Goal: Information Seeking & Learning: Learn about a topic

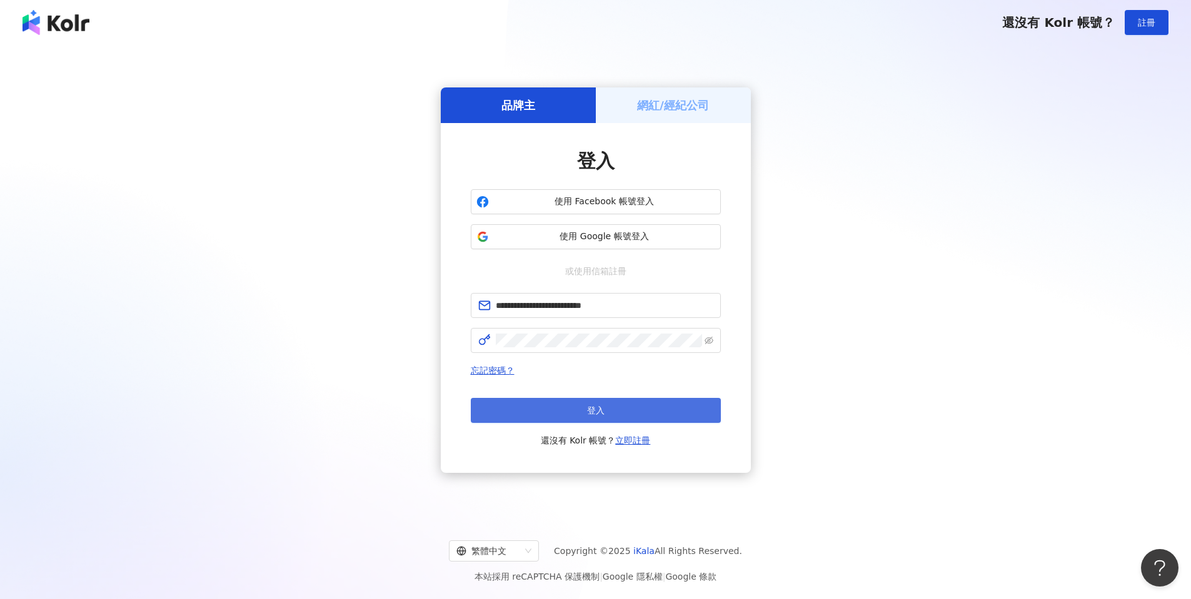
drag, startPoint x: 626, startPoint y: 406, endPoint x: 718, endPoint y: 269, distance: 164.5
click at [628, 406] on button "登入" at bounding box center [596, 410] width 250 height 25
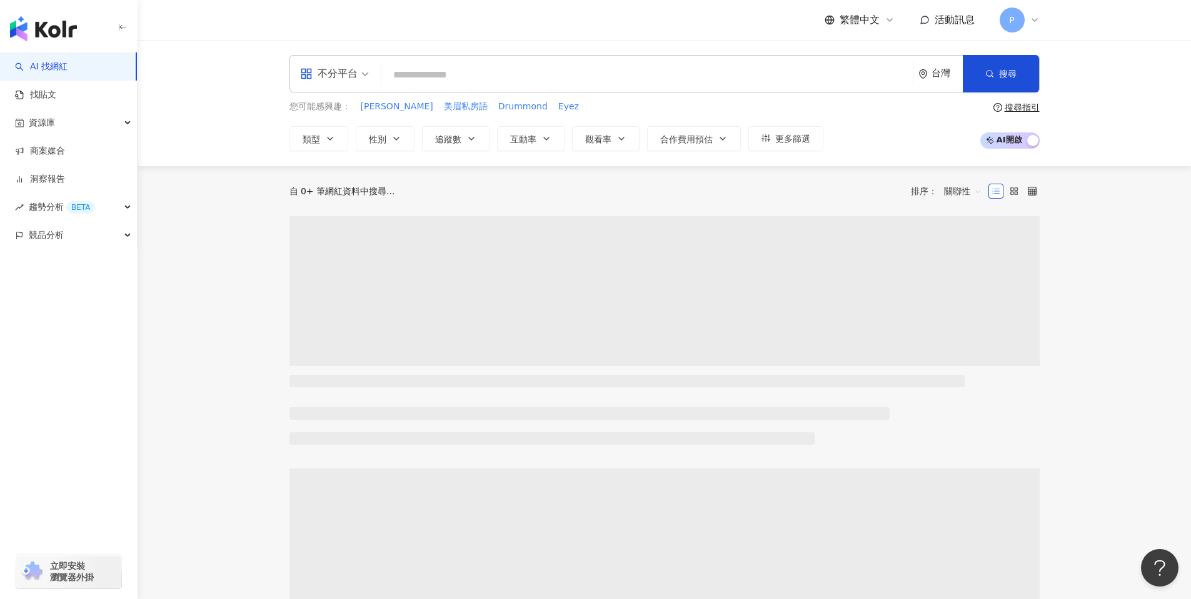
click at [421, 78] on input "search" at bounding box center [646, 75] width 521 height 24
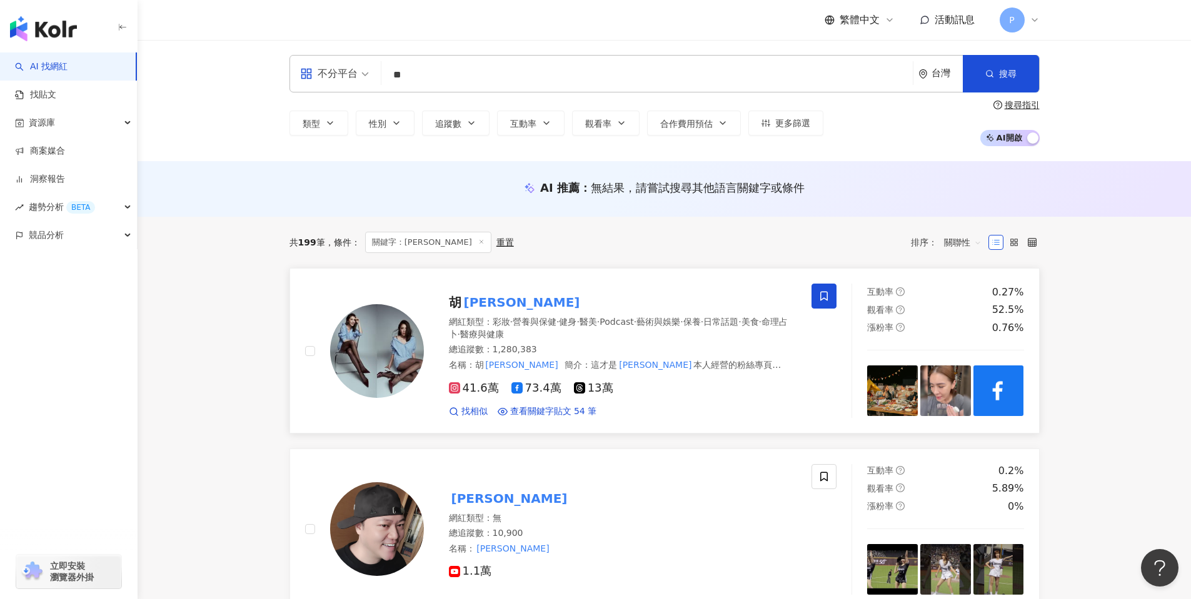
click at [463, 296] on mark "小禎" at bounding box center [521, 303] width 121 height 20
click at [415, 76] on input "**" at bounding box center [646, 75] width 521 height 24
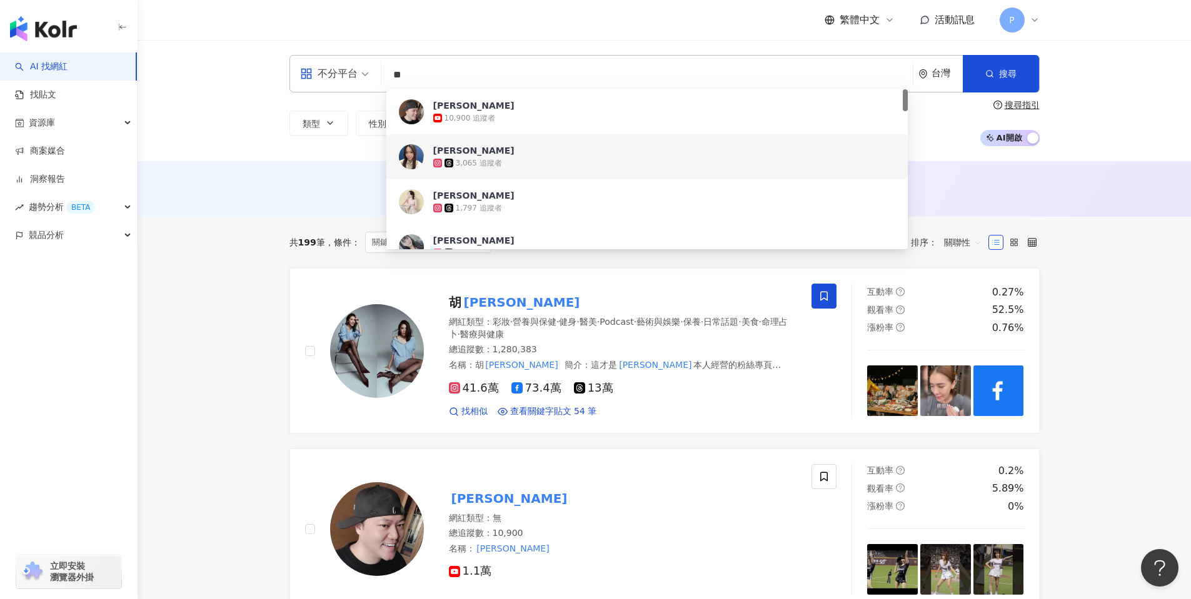
type input "*"
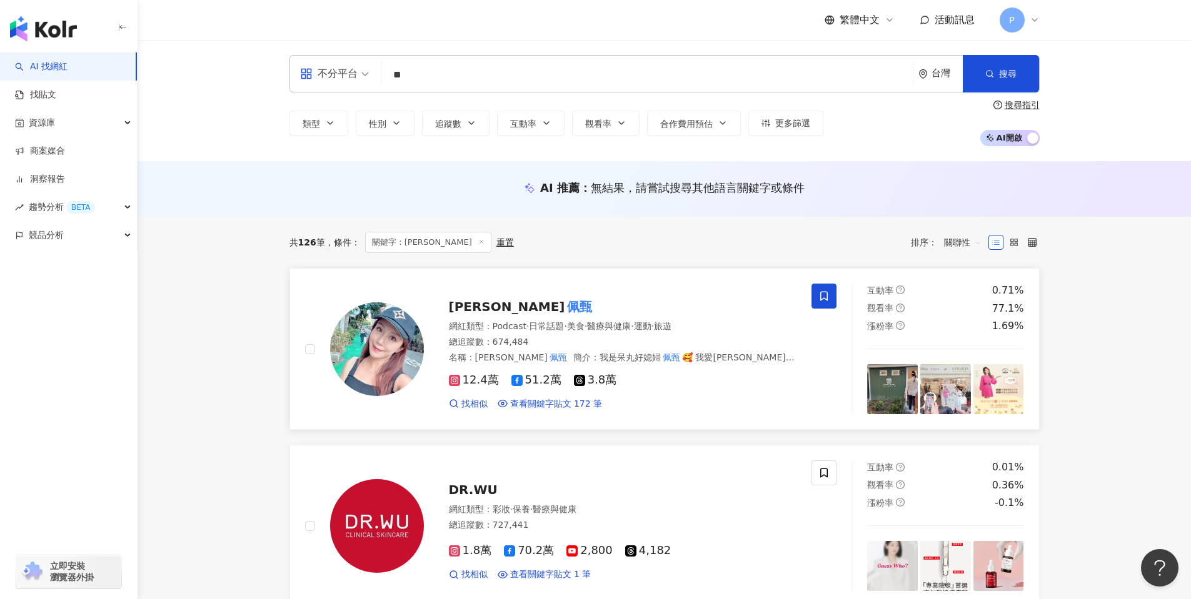
drag, startPoint x: 476, startPoint y: 310, endPoint x: 478, endPoint y: 317, distance: 7.0
click at [564, 317] on mark "佩甄" at bounding box center [579, 307] width 30 height 20
click at [431, 69] on input "**" at bounding box center [646, 75] width 521 height 24
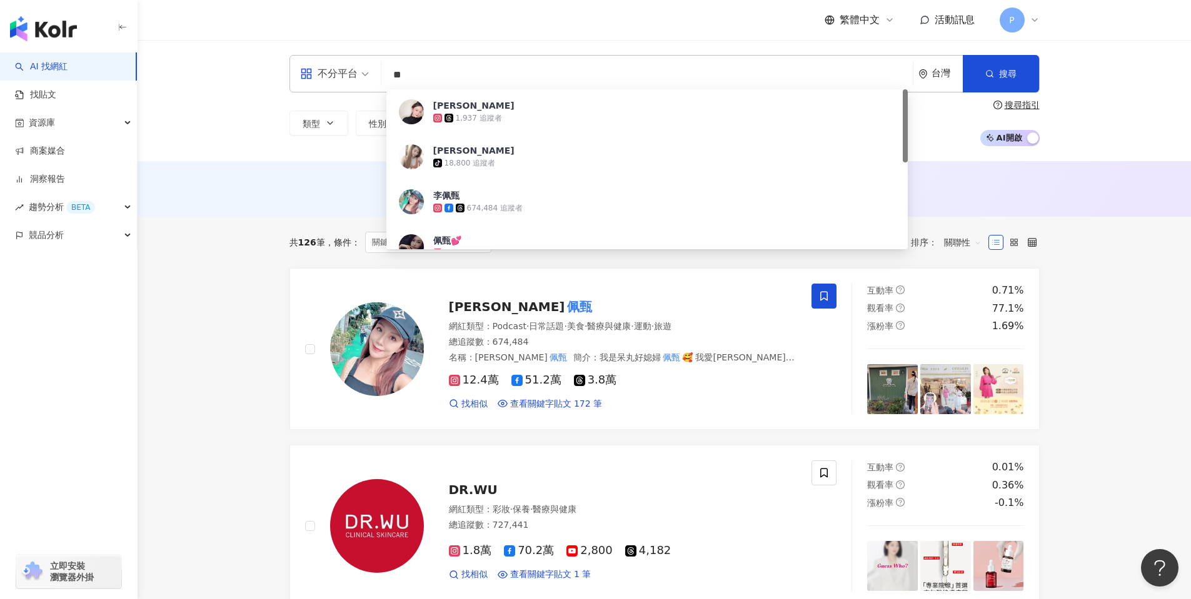
type input "*"
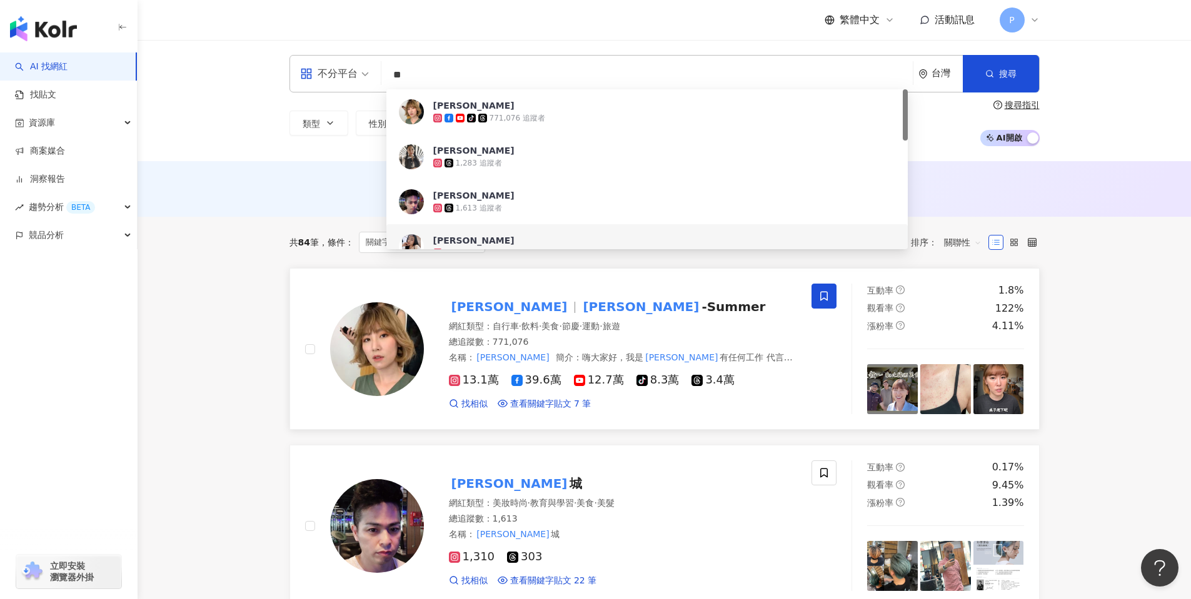
click at [701, 313] on span "-Summer" at bounding box center [733, 306] width 64 height 15
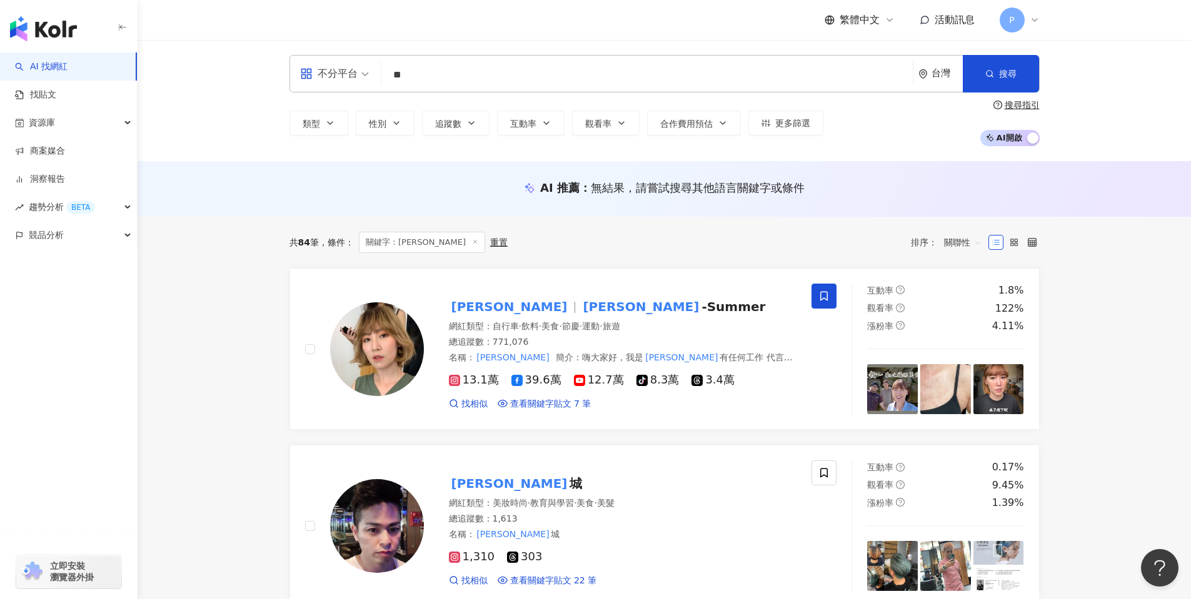
click at [441, 76] on input "**" at bounding box center [646, 75] width 521 height 24
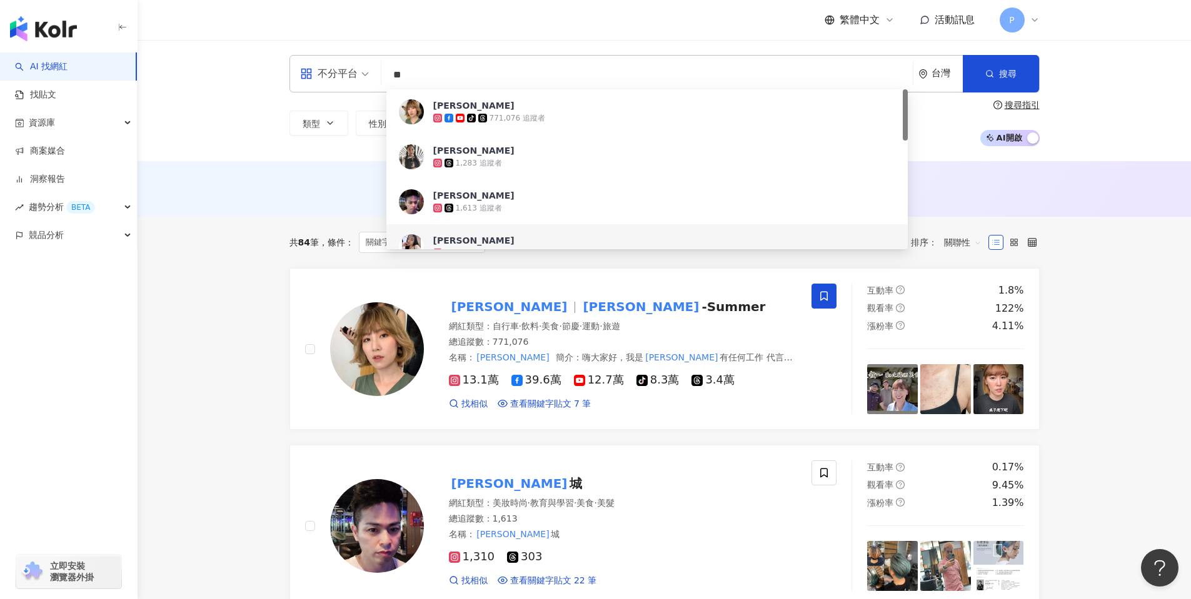
type input "*"
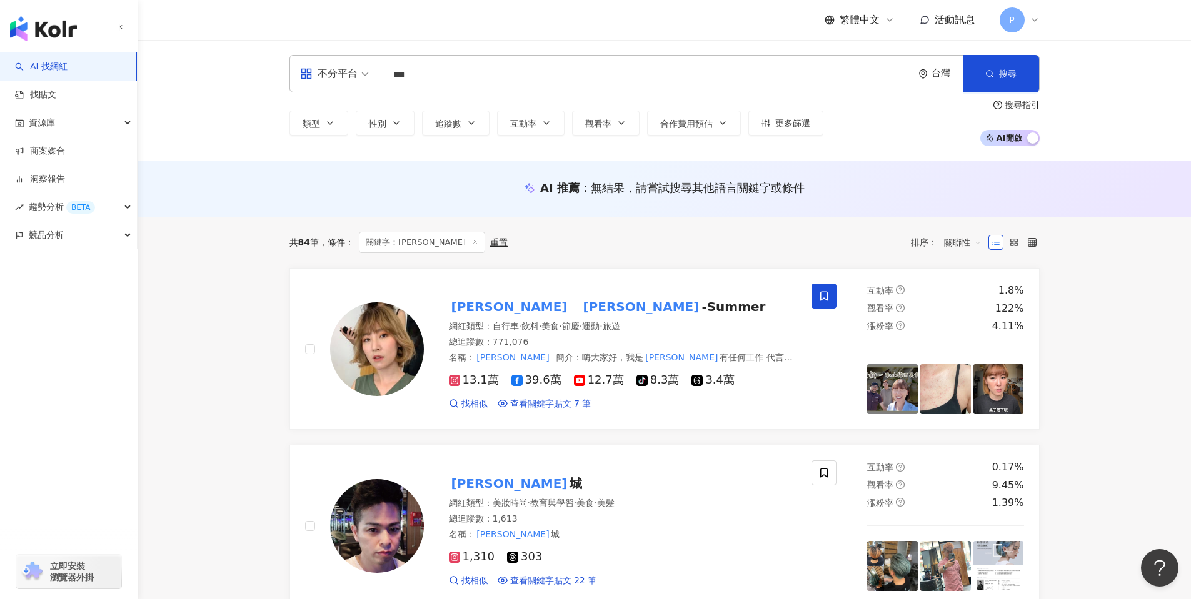
type input "***"
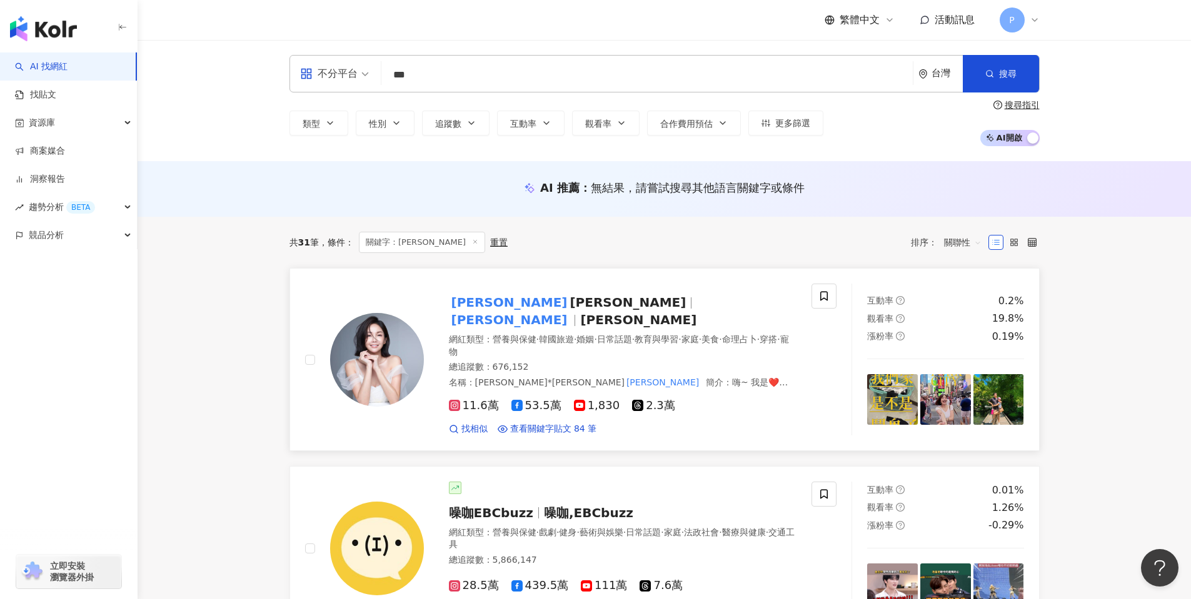
click at [569, 301] on span "Cathy Chung" at bounding box center [627, 302] width 116 height 15
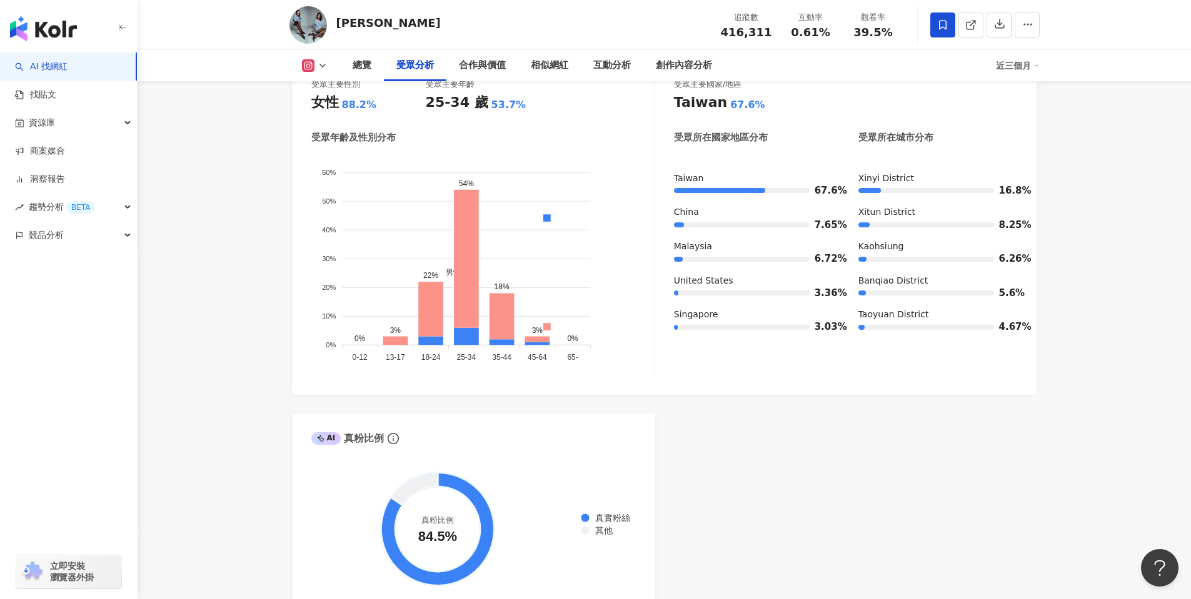
scroll to position [1063, 0]
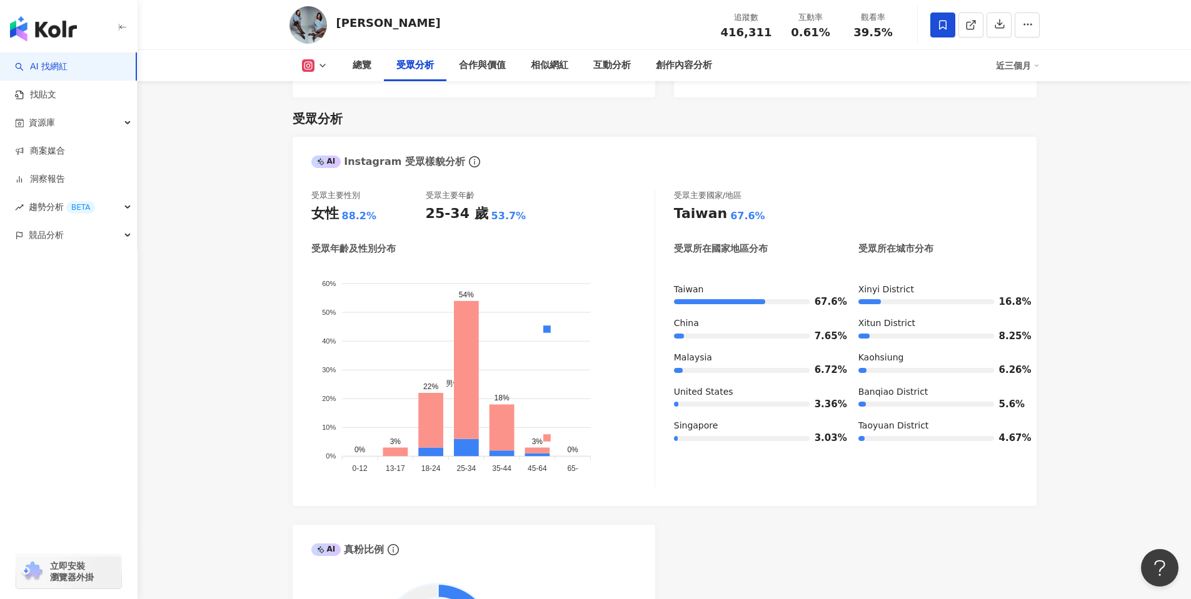
click at [318, 61] on icon at bounding box center [323, 66] width 10 height 10
click at [326, 125] on button "Facebook" at bounding box center [334, 118] width 75 height 18
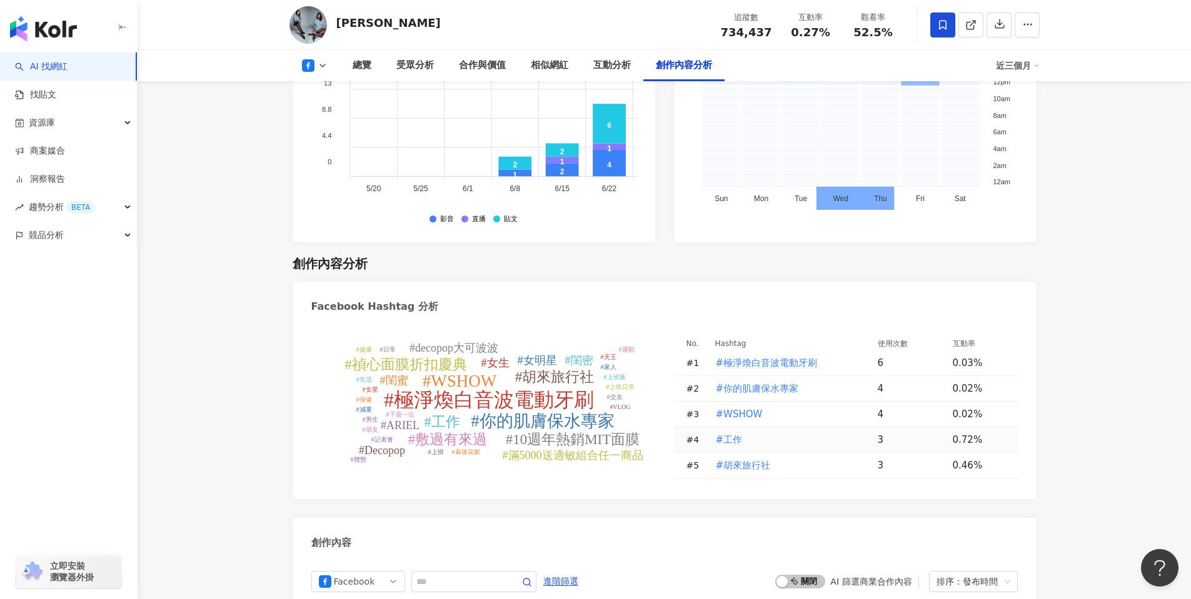
scroll to position [3188, 0]
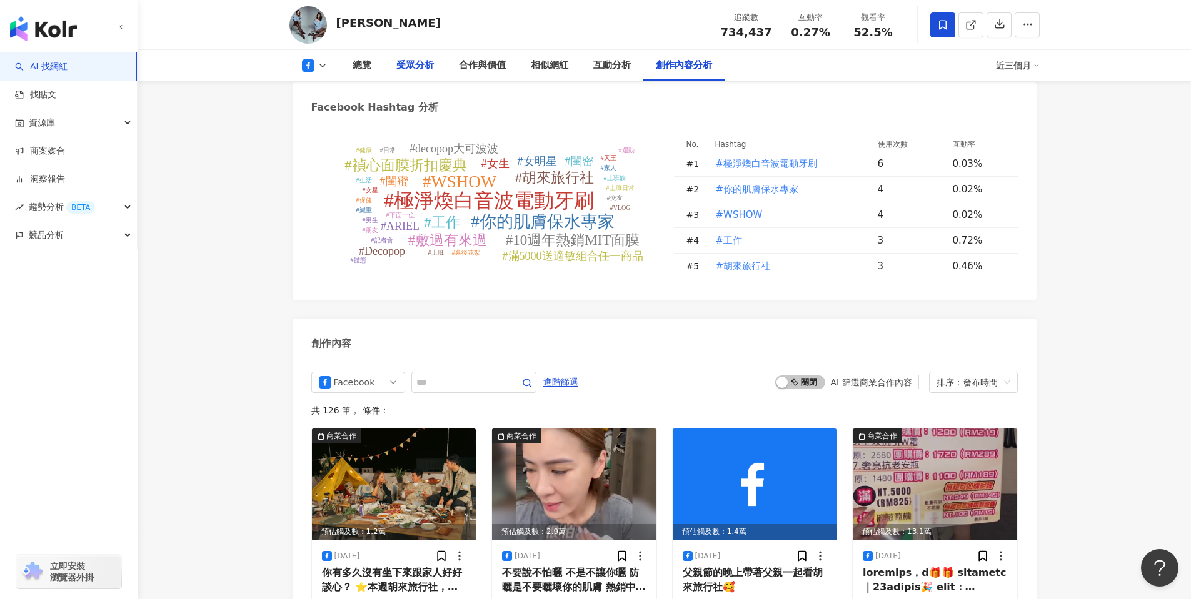
drag, startPoint x: 418, startPoint y: 65, endPoint x: 665, endPoint y: 246, distance: 306.8
click at [417, 64] on div "受眾分析" at bounding box center [415, 65] width 38 height 15
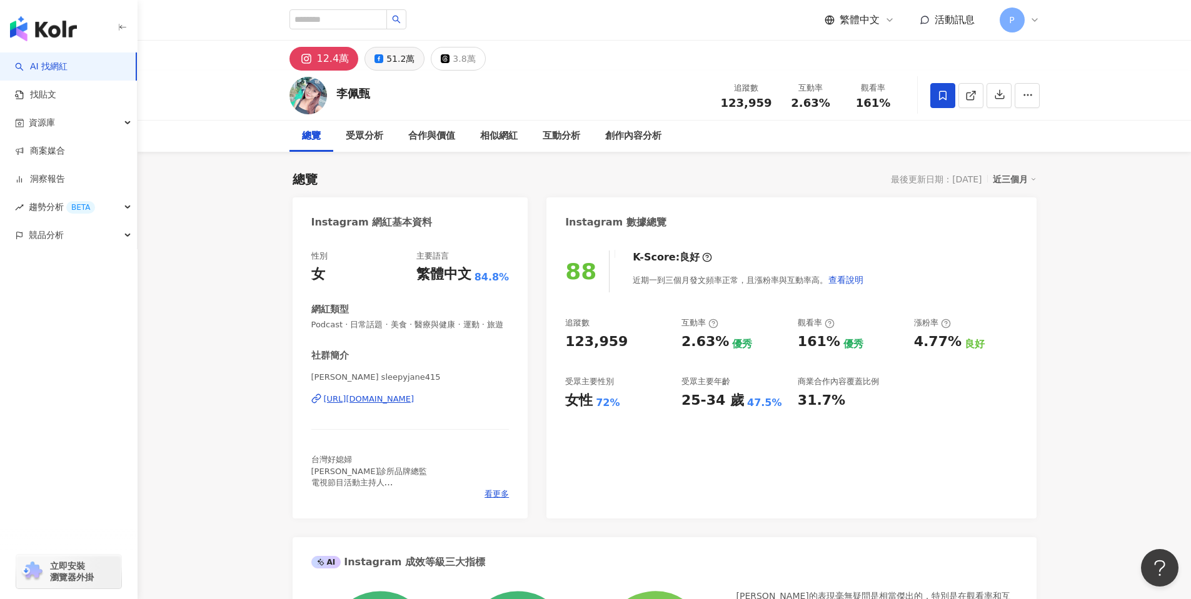
click at [386, 54] on div "51.2萬" at bounding box center [400, 59] width 28 height 18
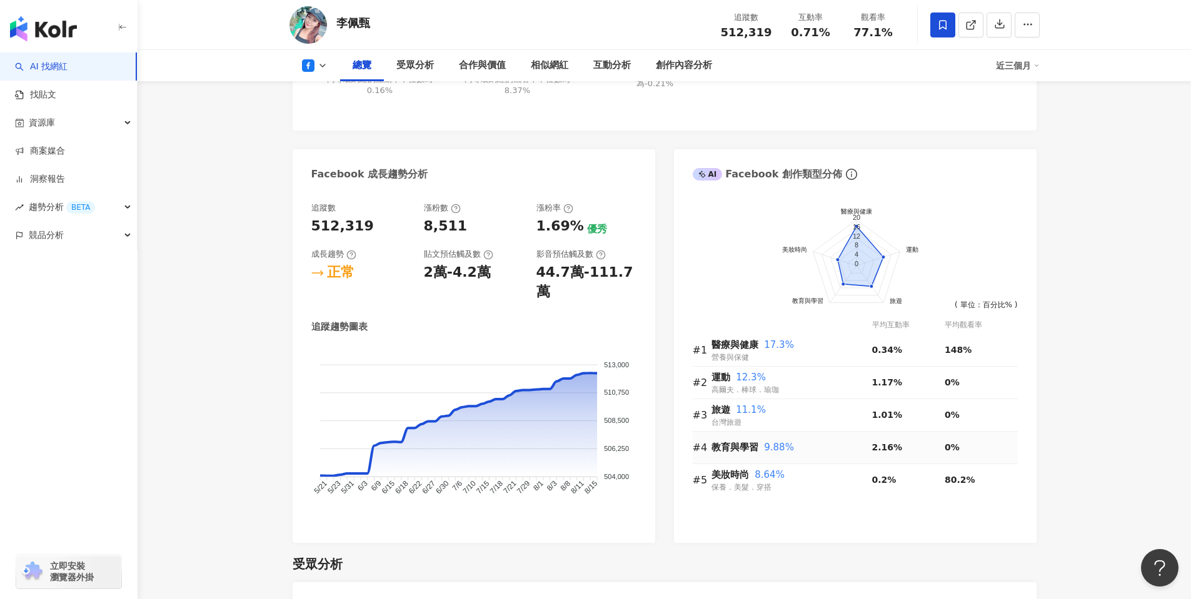
scroll to position [875, 0]
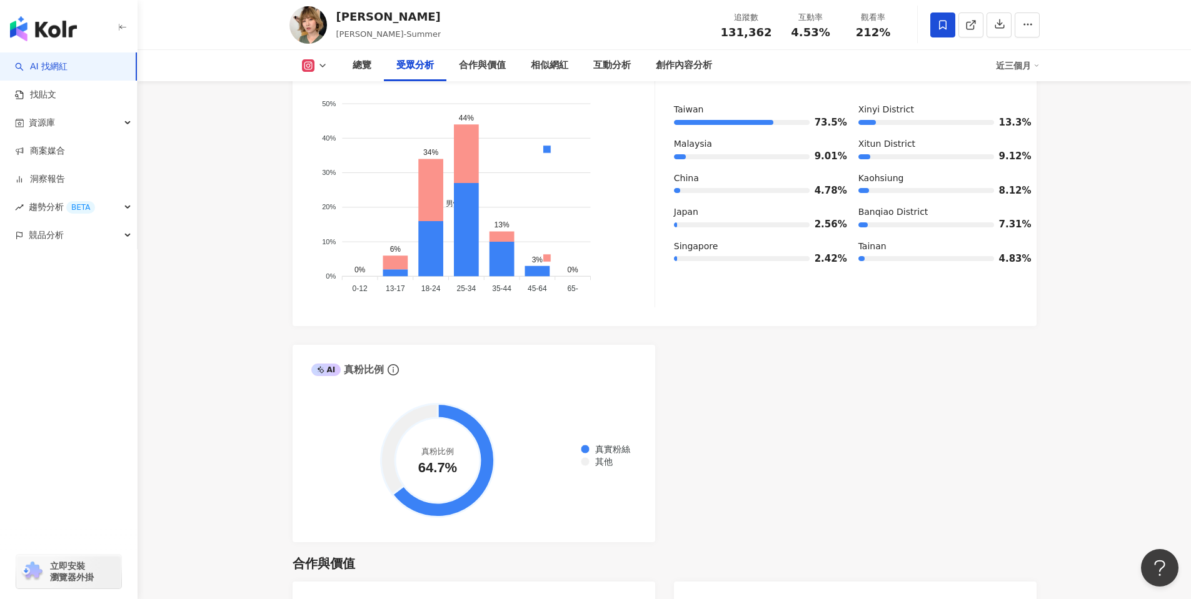
scroll to position [1188, 0]
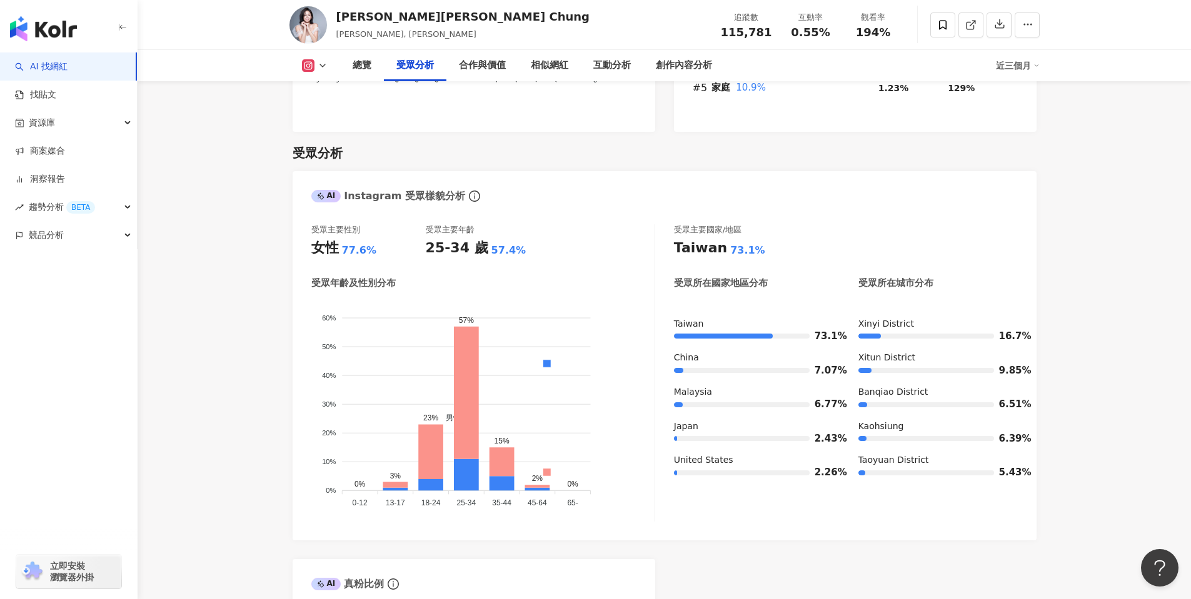
scroll to position [1125, 0]
